Goal: Task Accomplishment & Management: Manage account settings

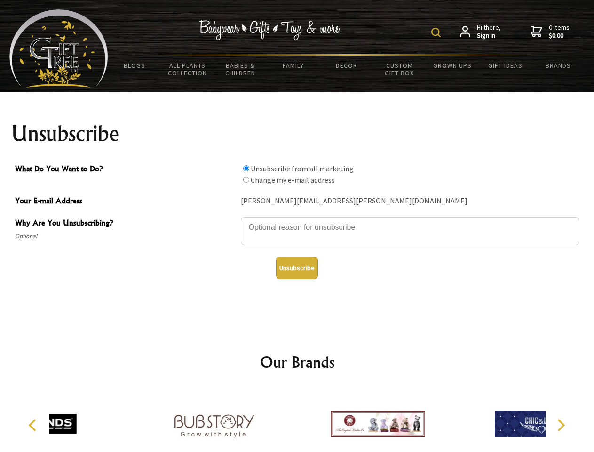
click at [438, 32] on img at bounding box center [435, 32] width 9 height 9
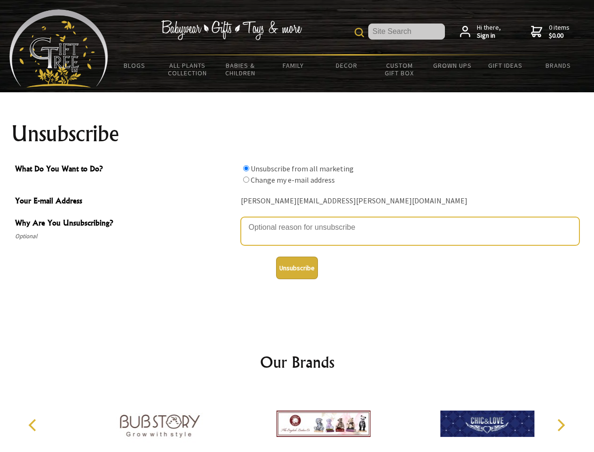
click at [297, 220] on textarea "Why Are You Unsubscribing?" at bounding box center [410, 231] width 339 height 28
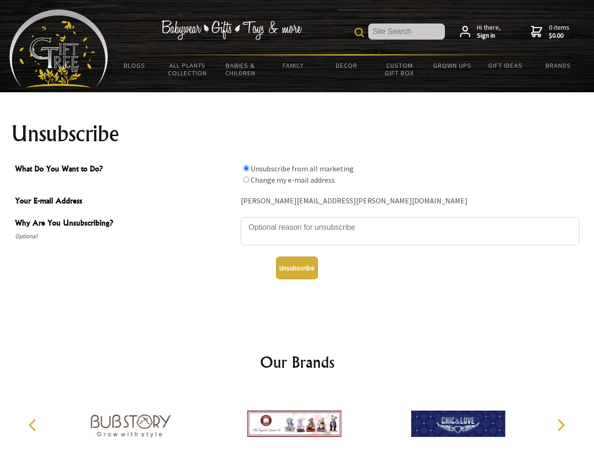
click at [246, 168] on input "What Do You Want to Do?" at bounding box center [246, 168] width 6 height 6
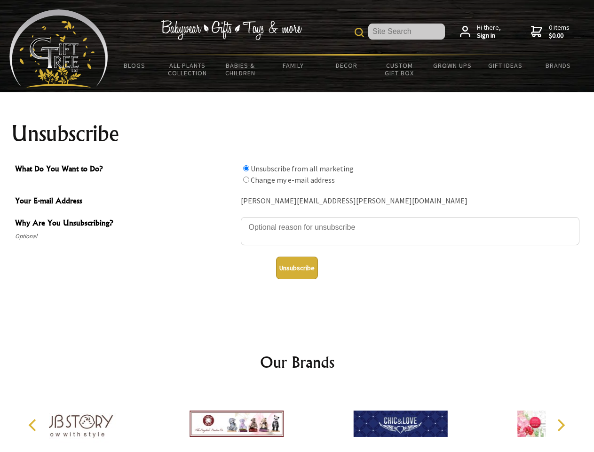
click at [246, 179] on input "What Do You Want to Do?" at bounding box center [246, 179] width 6 height 6
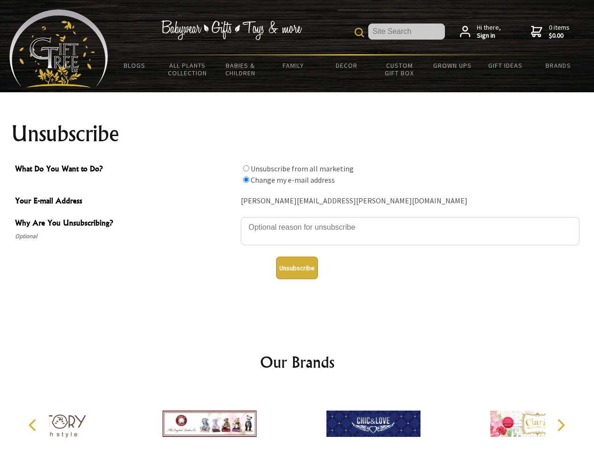
radio input "true"
click at [297, 268] on button "Unsubscribe" at bounding box center [297, 267] width 42 height 23
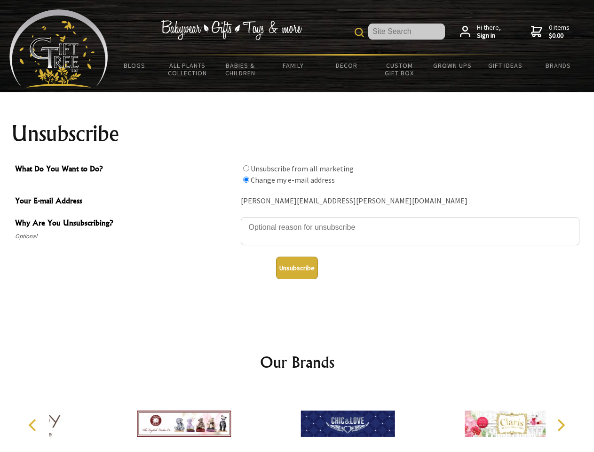
click at [297, 420] on div at bounding box center [348, 424] width 164 height 73
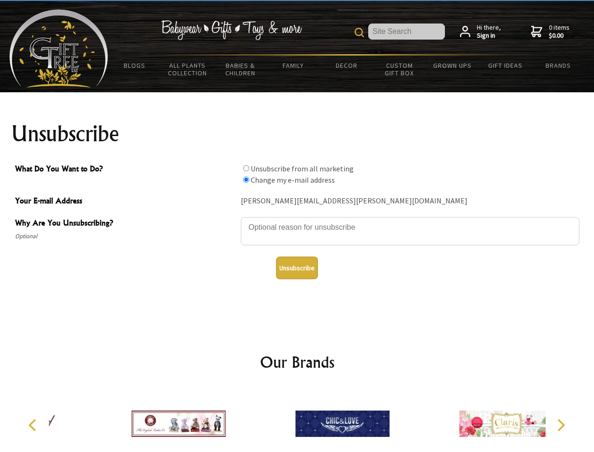
click at [34, 425] on icon "Previous" at bounding box center [33, 425] width 12 height 12
click at [561, 425] on icon "Next" at bounding box center [560, 425] width 12 height 12
